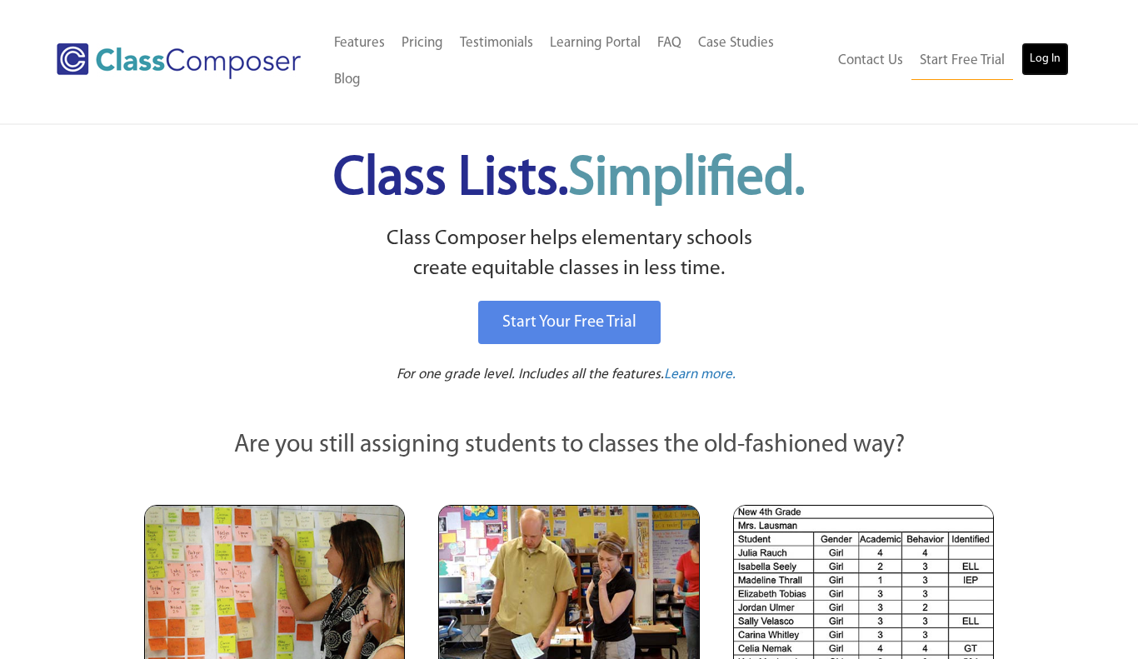
click at [1044, 43] on link "Log In" at bounding box center [1044, 58] width 47 height 33
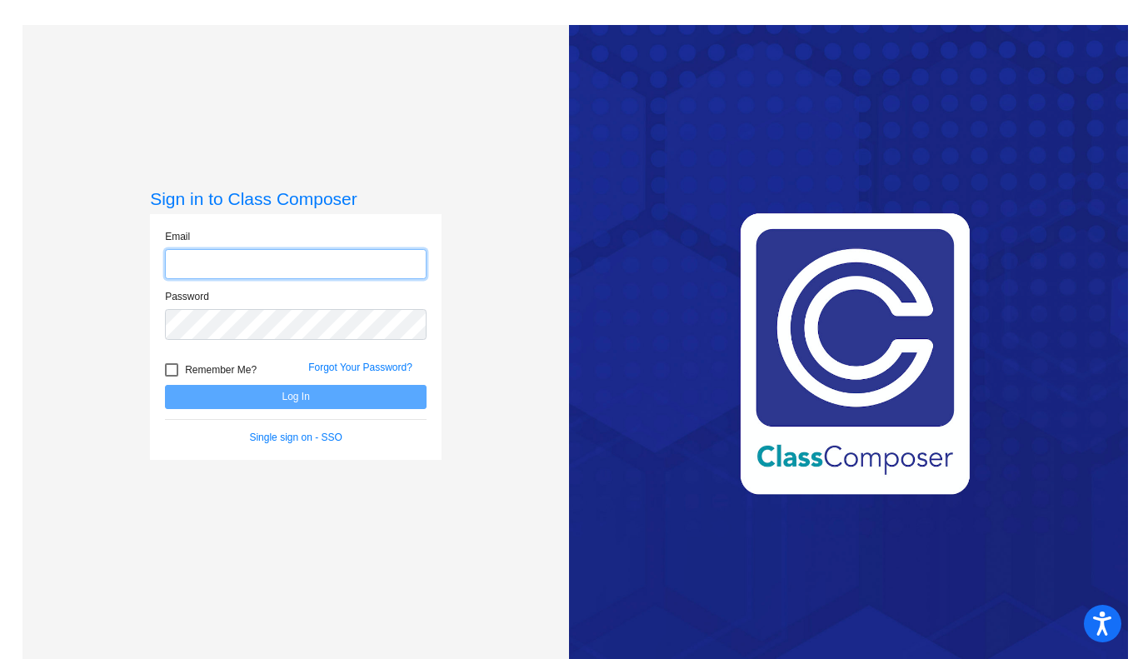
type input "[PERSON_NAME][EMAIL_ADDRESS][DOMAIN_NAME]"
click at [294, 398] on button "Log In" at bounding box center [296, 397] width 262 height 24
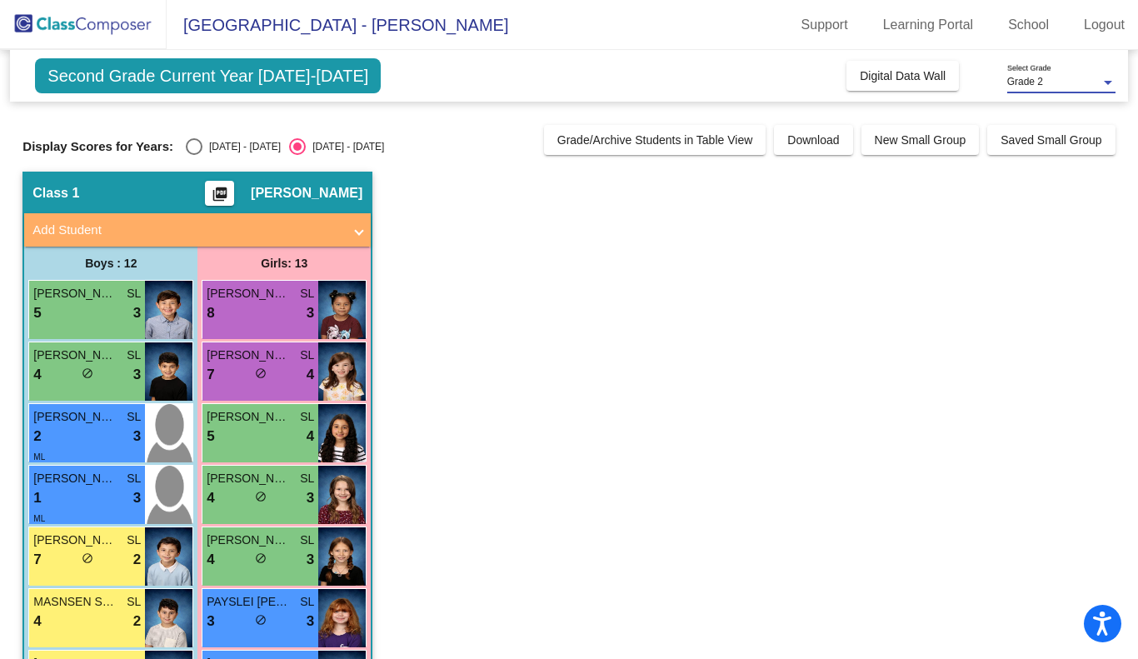
click at [1105, 81] on div at bounding box center [1107, 83] width 8 height 4
click at [1105, 79] on span "Grade 2" at bounding box center [1061, 82] width 108 height 30
click at [919, 71] on span "Digital Data Wall" at bounding box center [902, 75] width 86 height 13
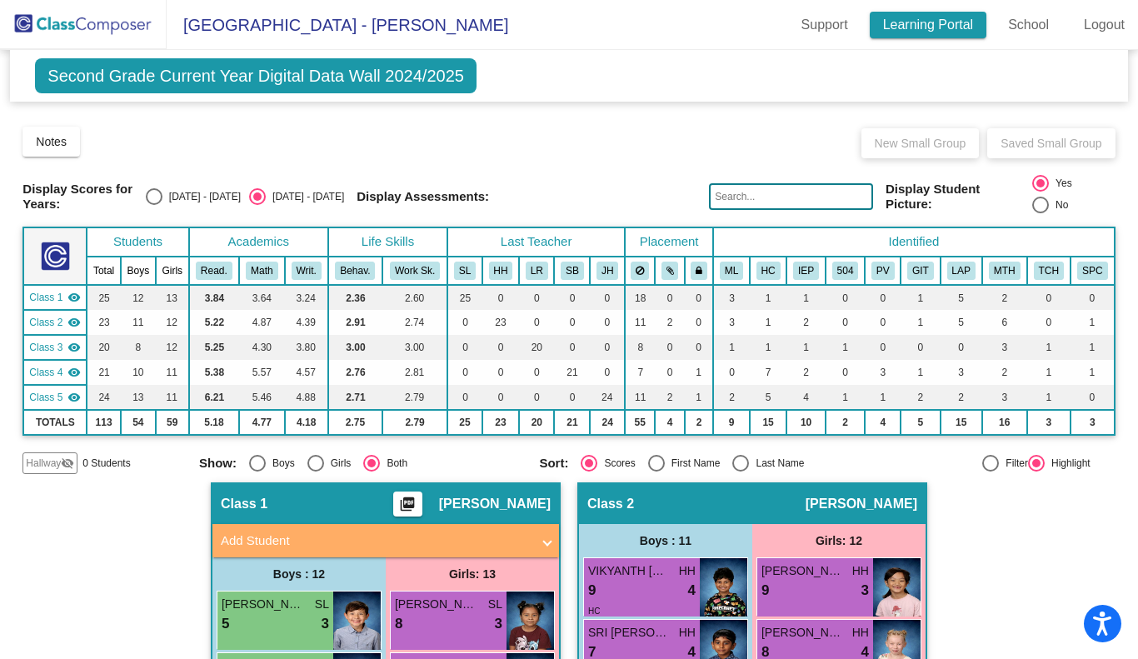
click at [920, 24] on link "Learning Portal" at bounding box center [927, 25] width 117 height 27
